Goal: Information Seeking & Learning: Learn about a topic

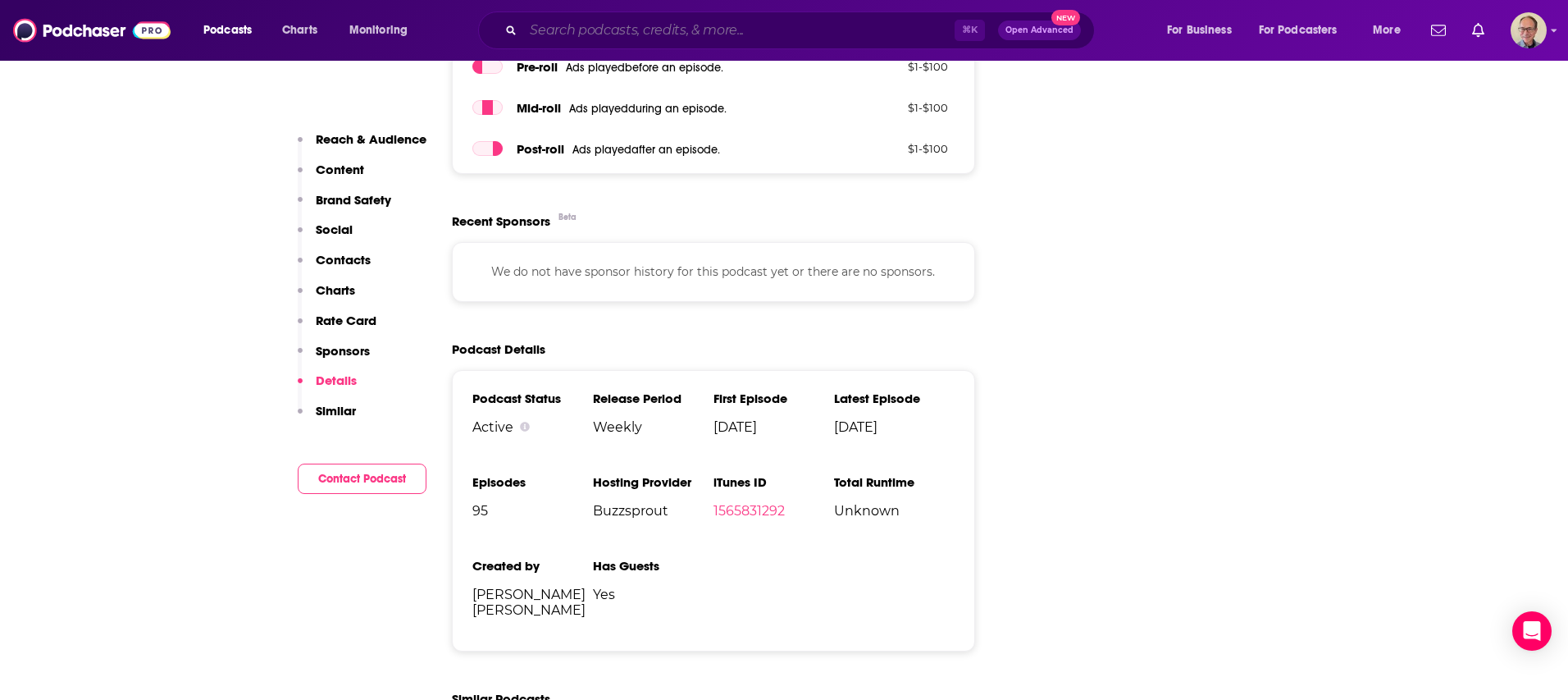
click at [636, 26] on input "Search podcasts, credits, & more..." at bounding box center [739, 29] width 431 height 26
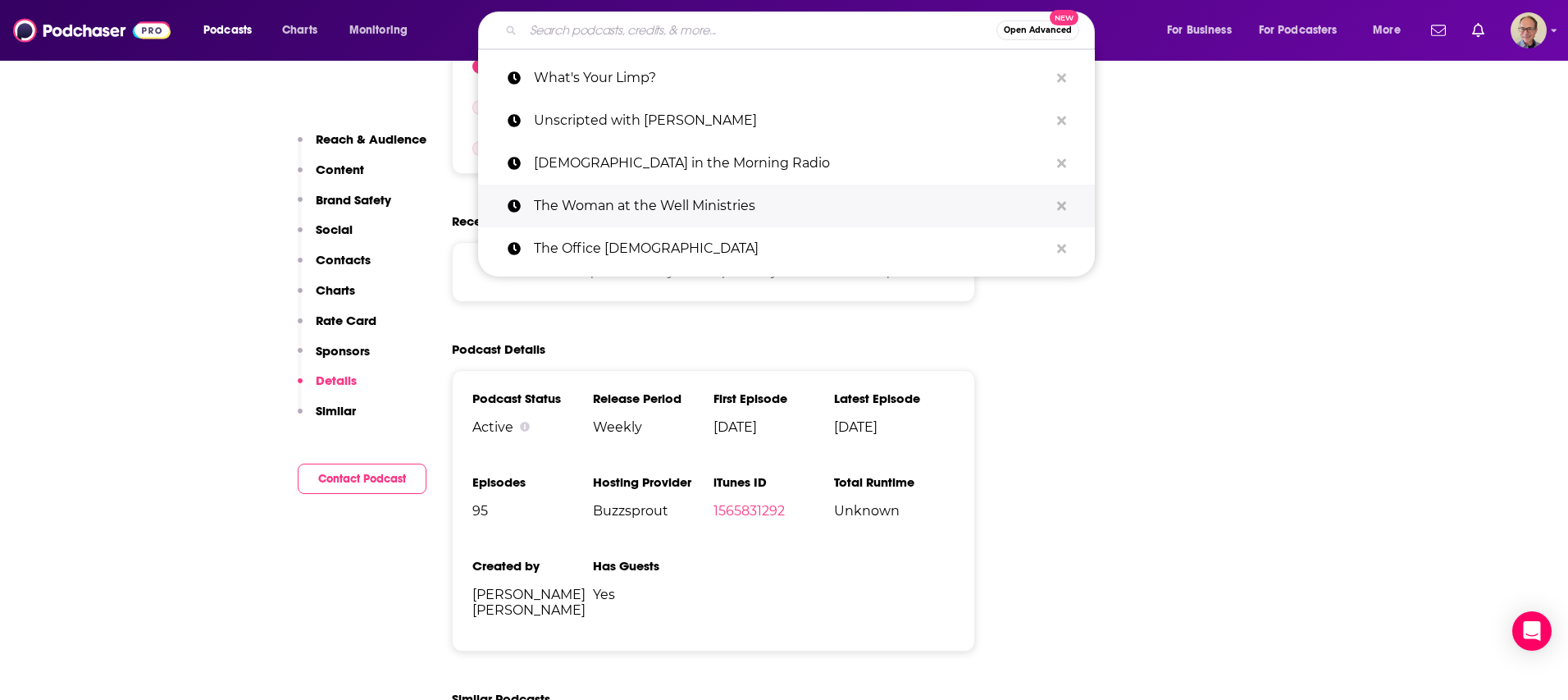
click at [650, 200] on p "The Woman at the Well Ministries" at bounding box center [792, 206] width 515 height 43
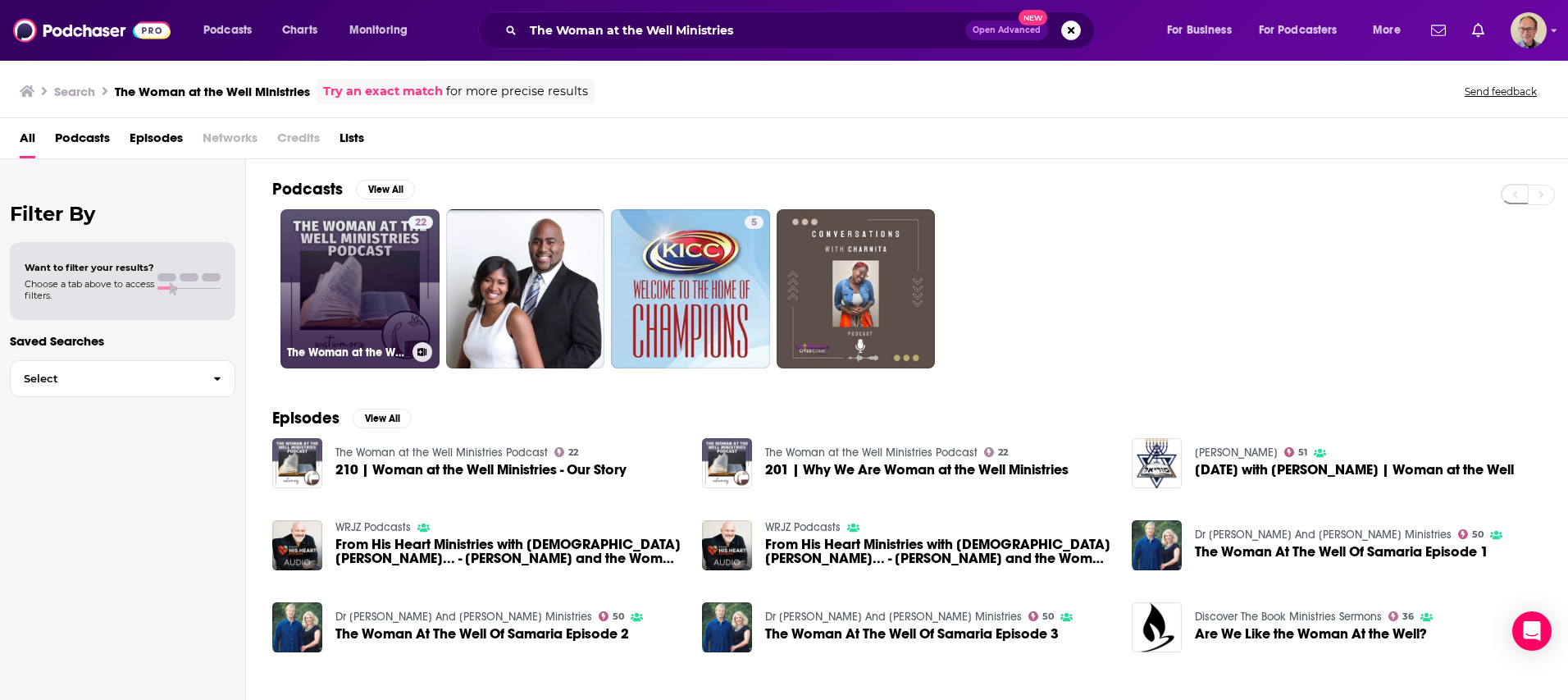
click at [358, 268] on link "22 The Woman at the Well Ministries Podcast" at bounding box center [360, 289] width 159 height 159
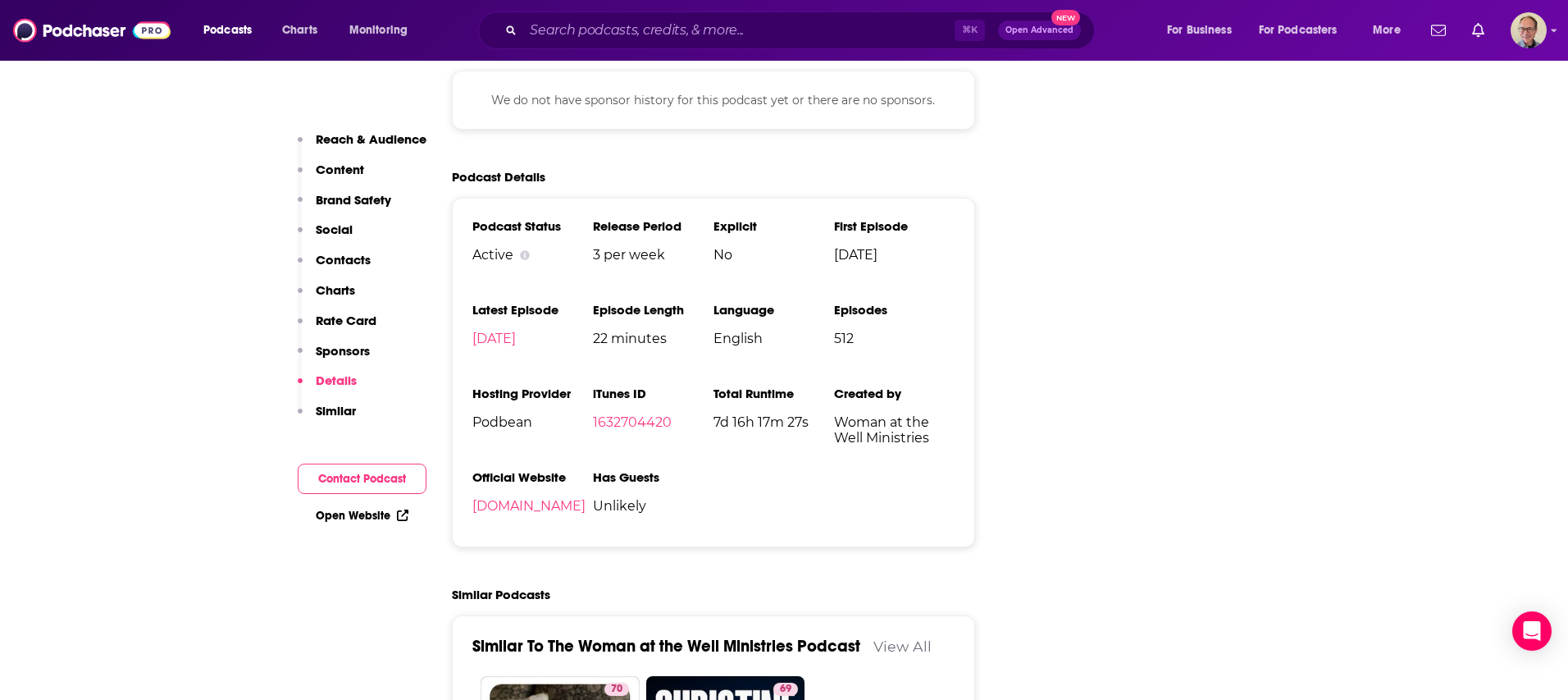
scroll to position [2133, 0]
